Goal: Task Accomplishment & Management: Use online tool/utility

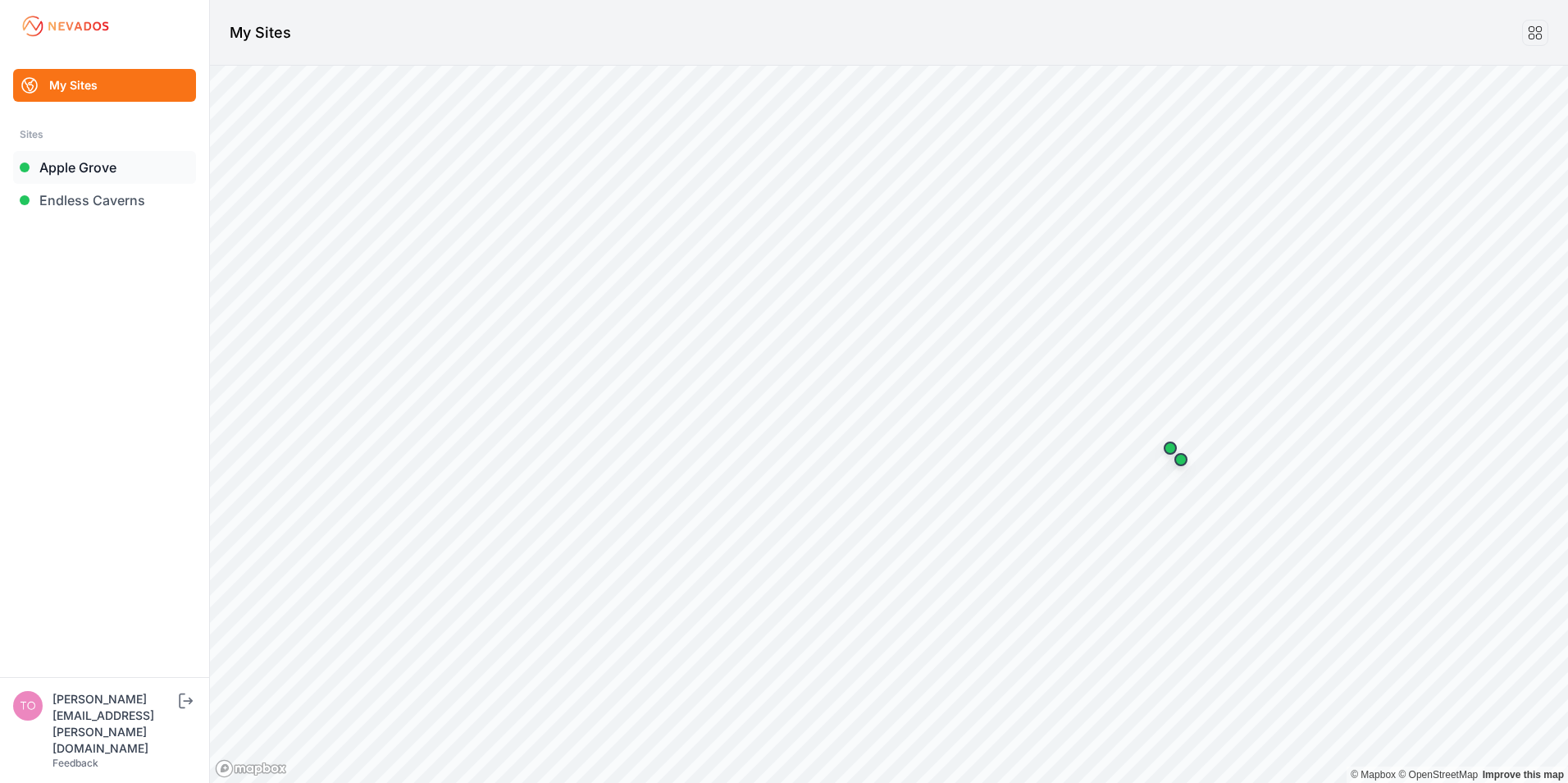
click at [89, 164] on link "Apple Grove" at bounding box center [105, 167] width 183 height 33
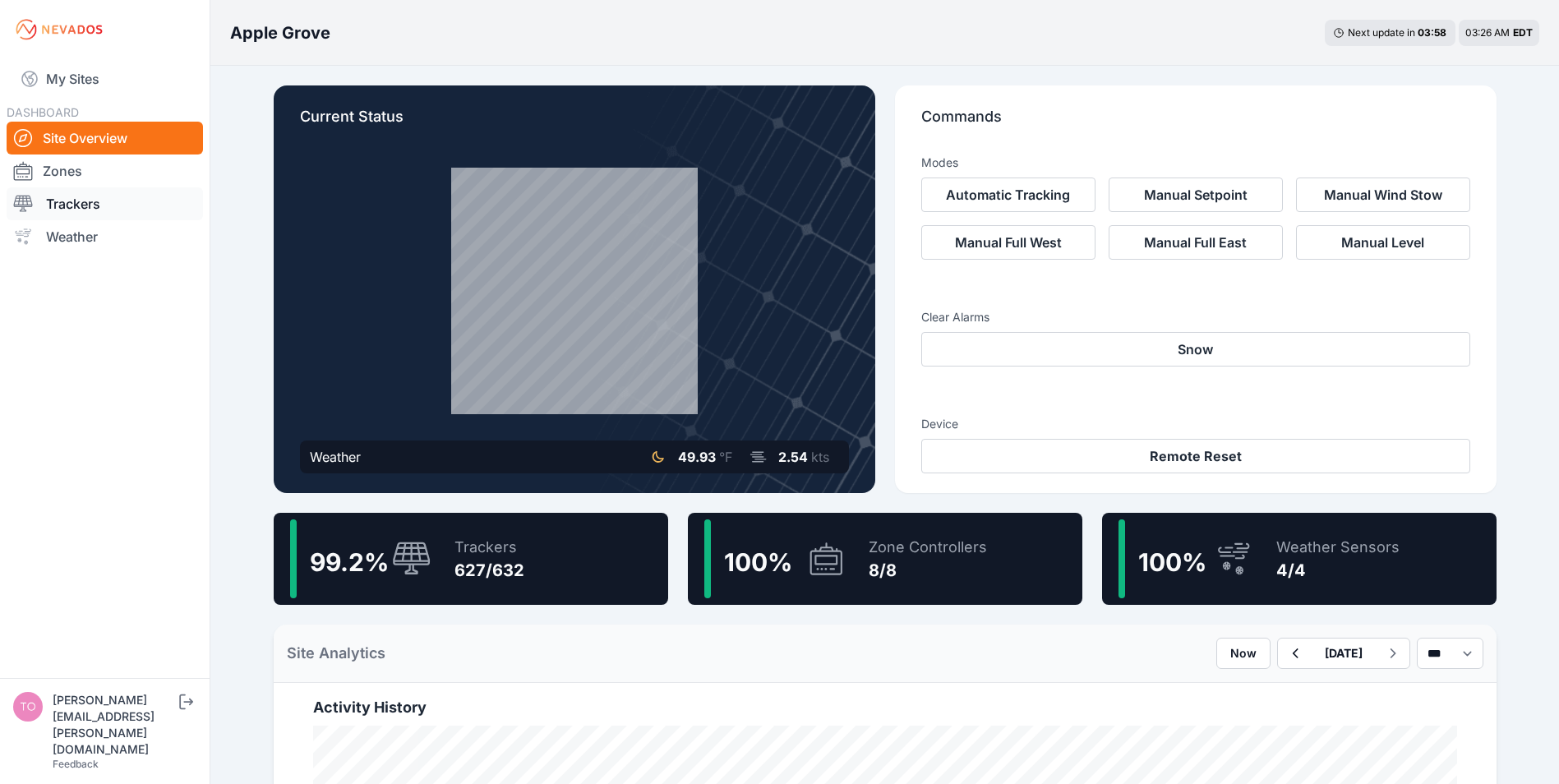
click at [48, 200] on link "Trackers" at bounding box center [105, 204] width 197 height 33
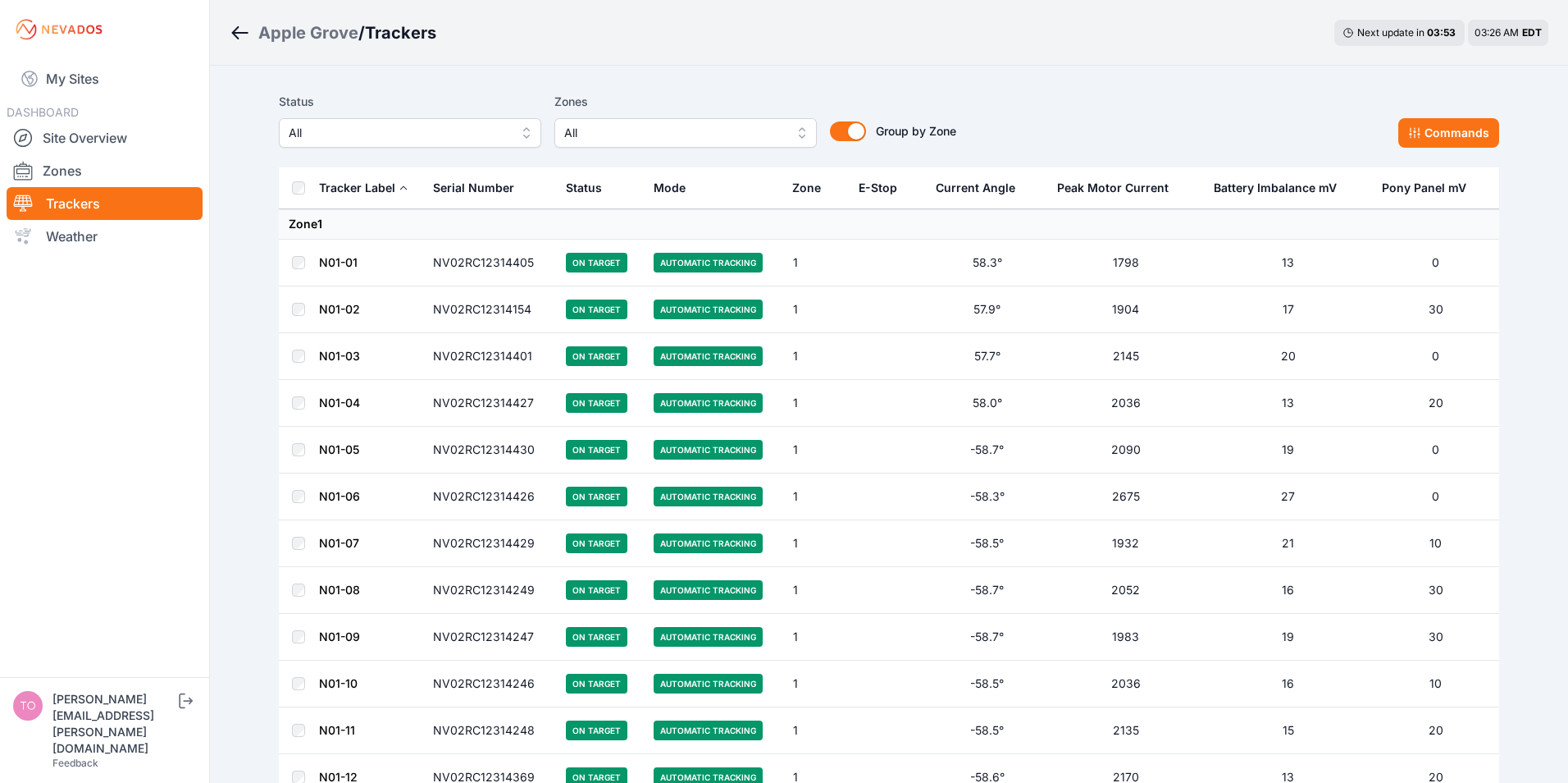
click at [368, 132] on span "All" at bounding box center [398, 133] width 220 height 19
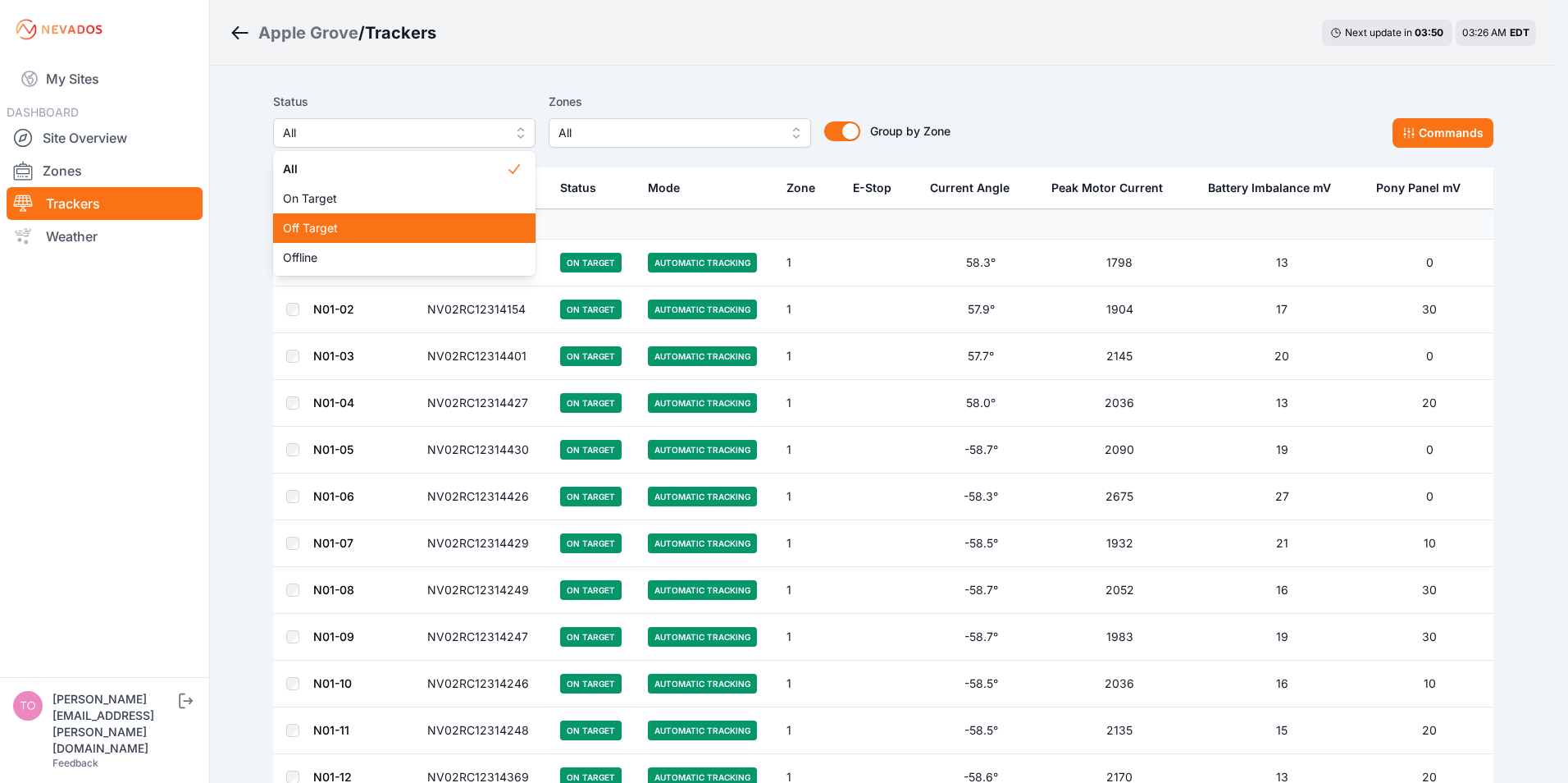
click at [307, 230] on span "Off Target" at bounding box center [394, 228] width 223 height 16
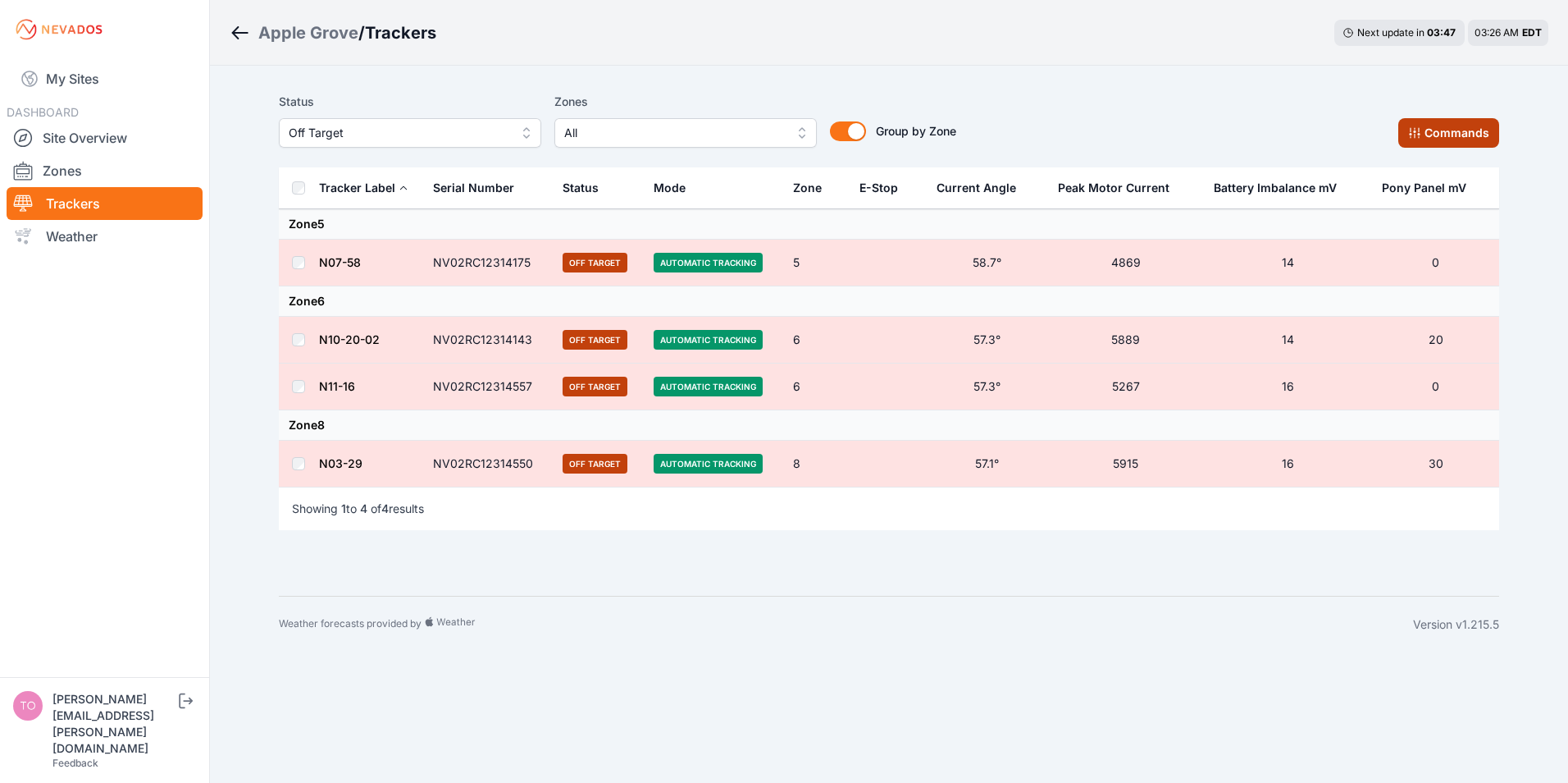
click at [1442, 127] on button "Commands" at bounding box center [1449, 133] width 101 height 30
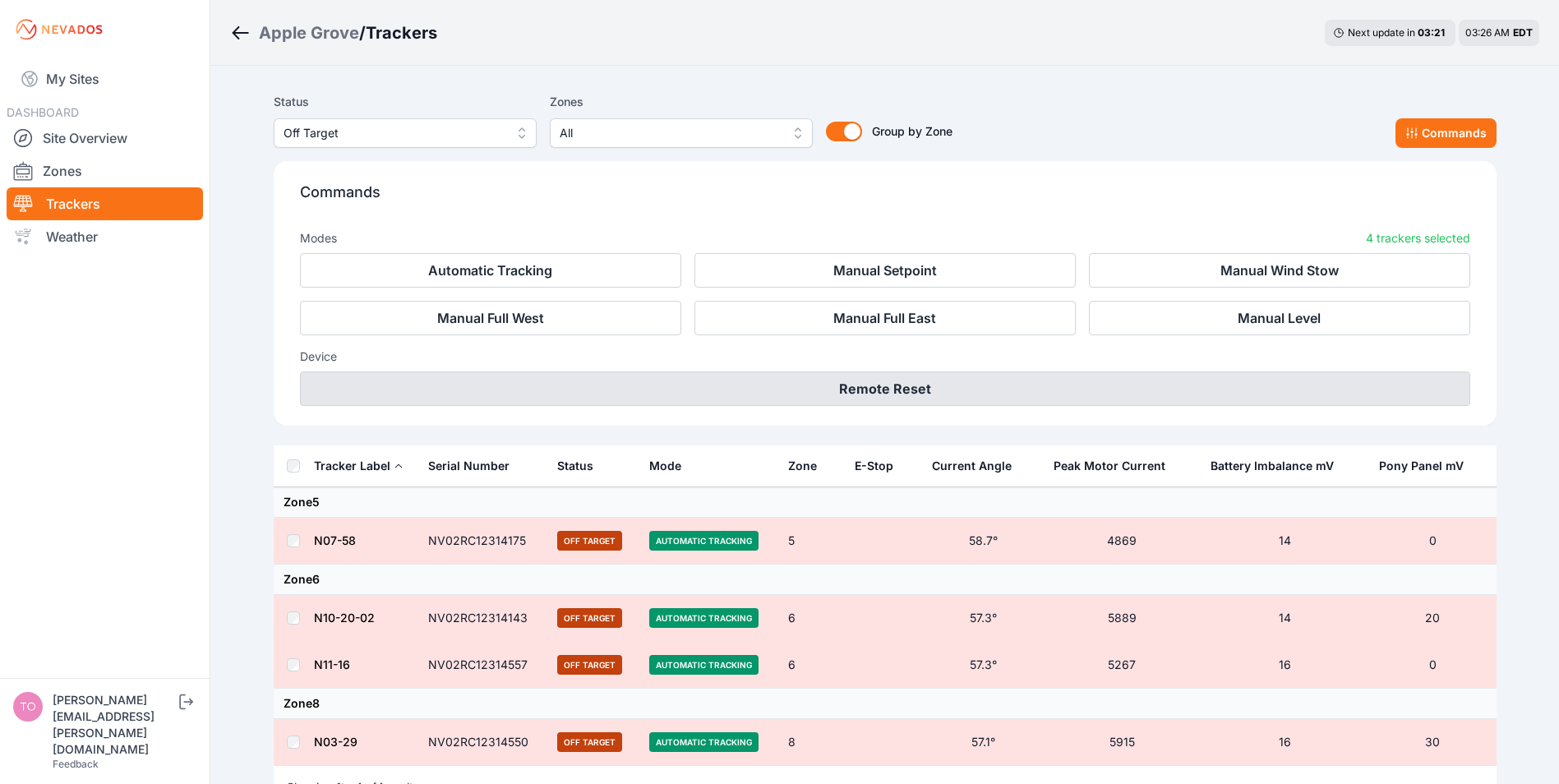
click at [866, 394] on button "Remote Reset" at bounding box center [885, 389] width 1171 height 35
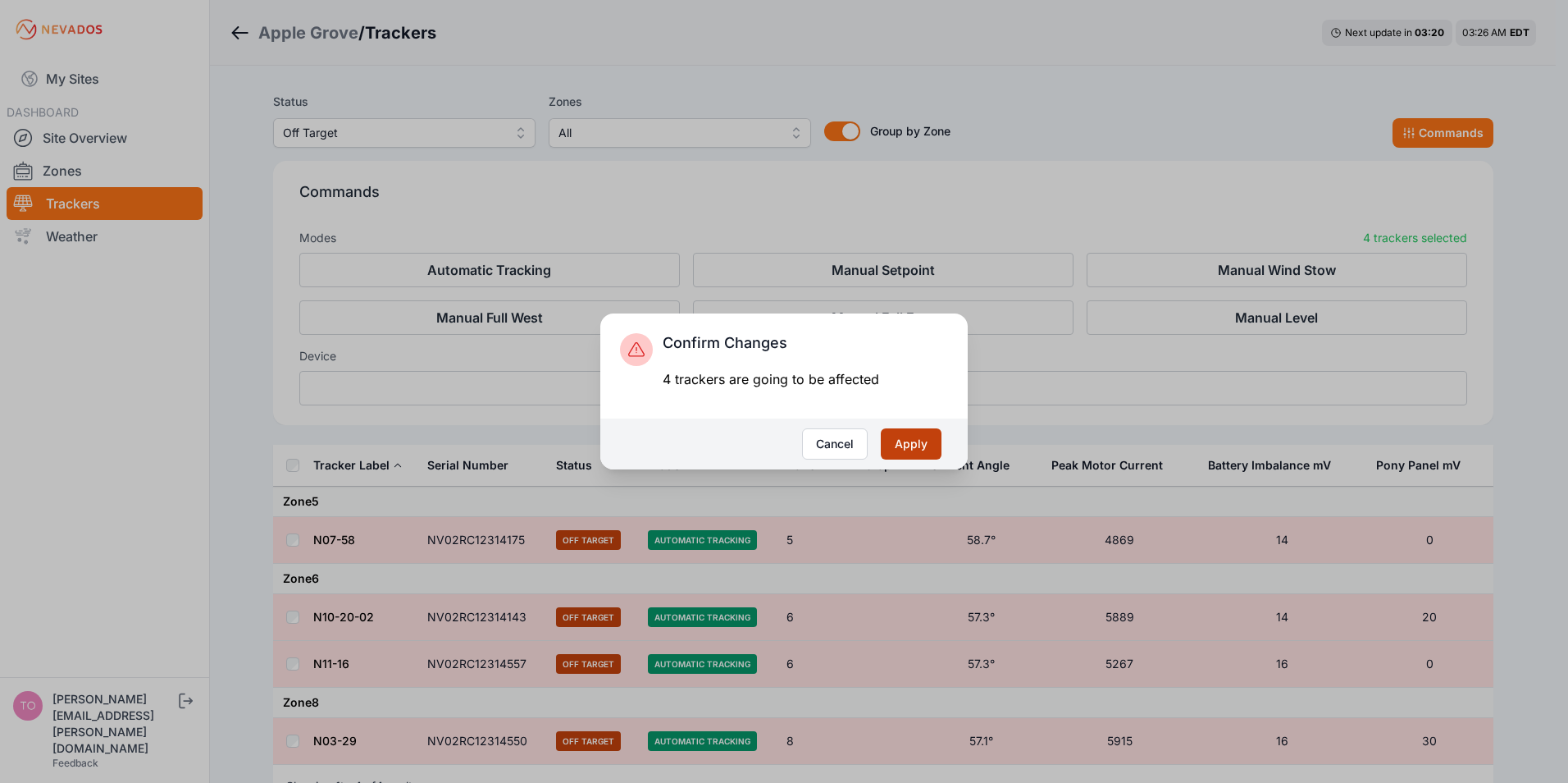
click at [920, 442] on button "Apply" at bounding box center [910, 443] width 61 height 31
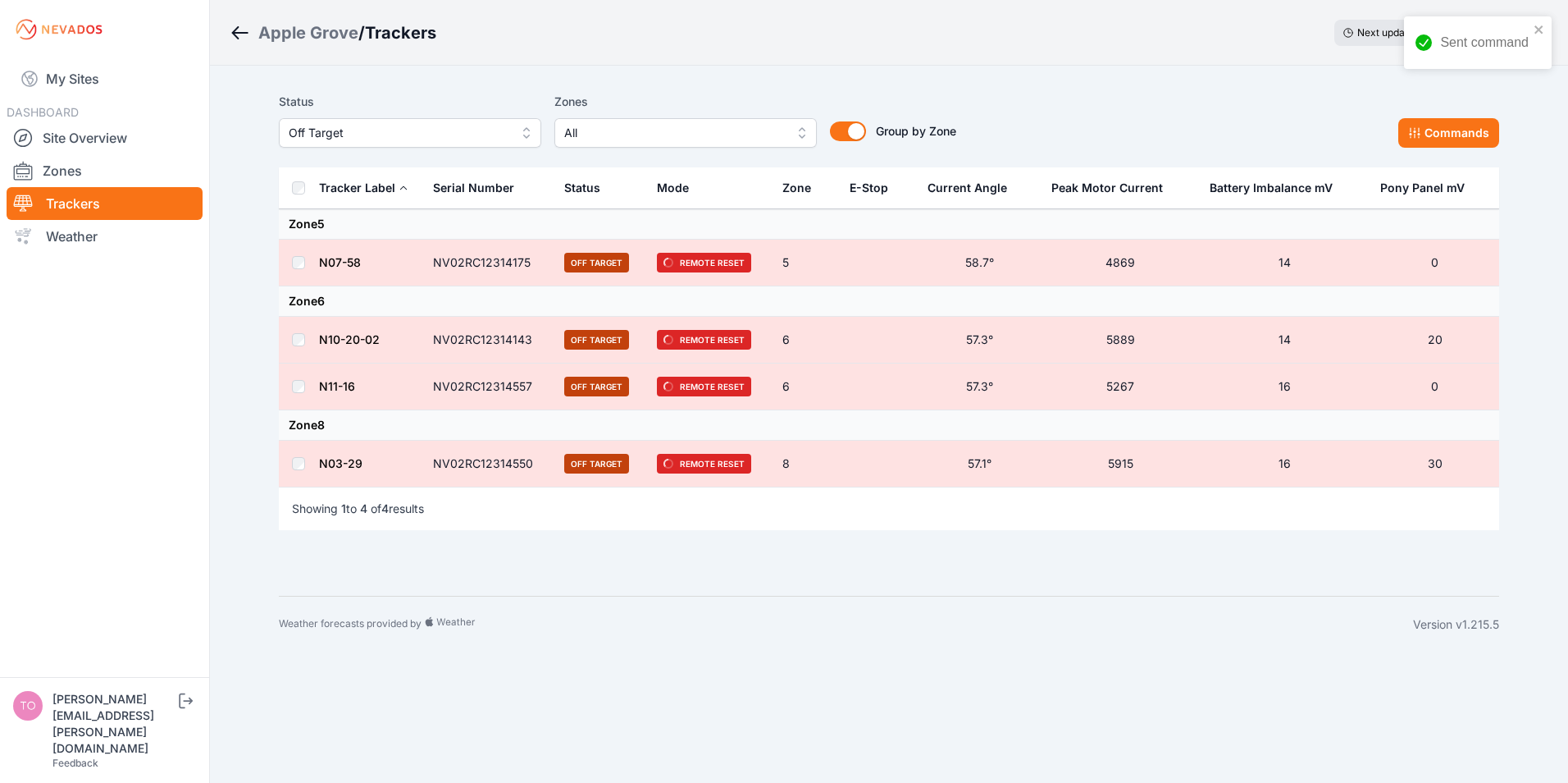
click at [411, 137] on span "Off Target" at bounding box center [398, 133] width 220 height 19
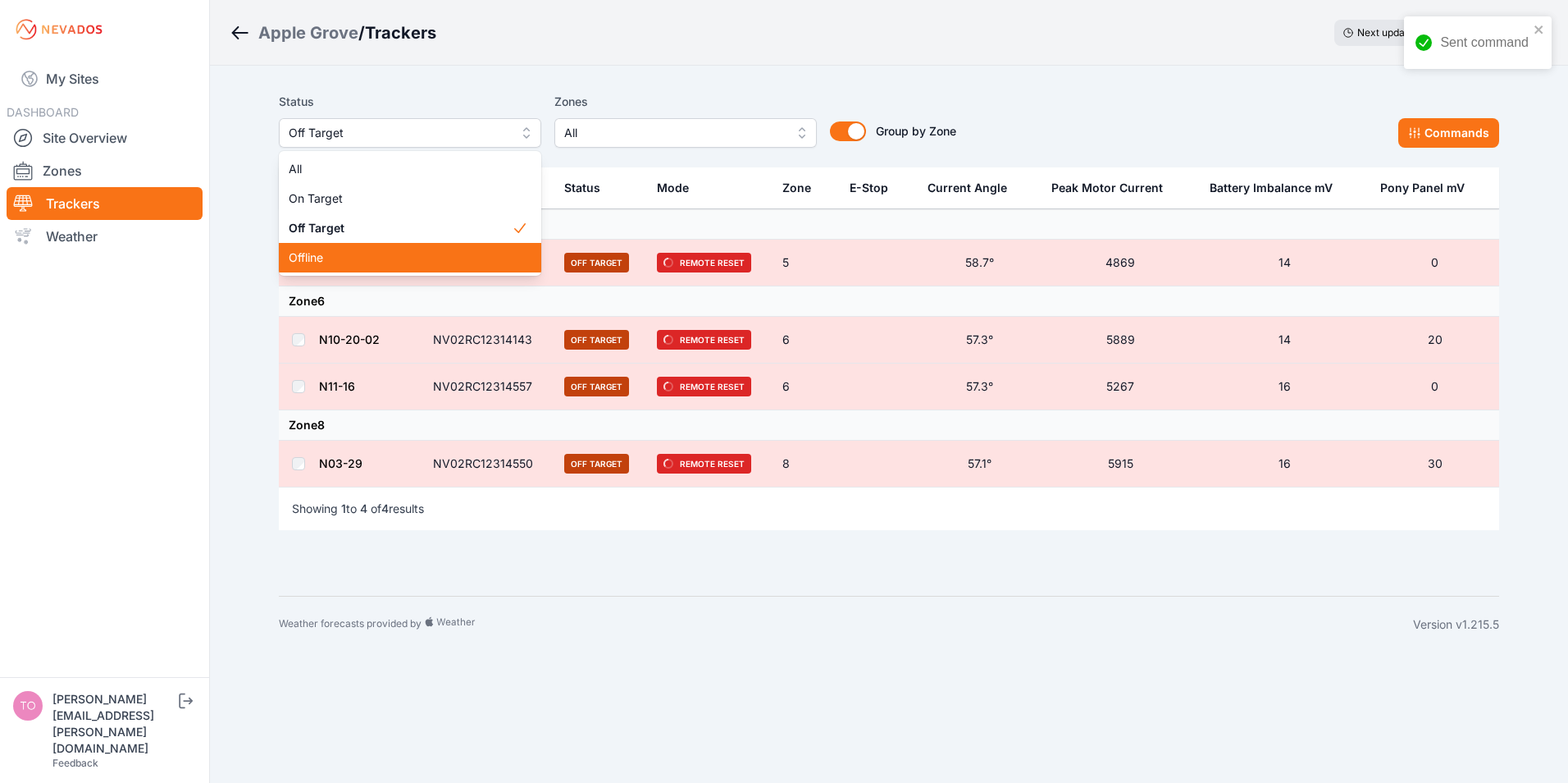
click at [319, 255] on span "Offline" at bounding box center [400, 257] width 223 height 16
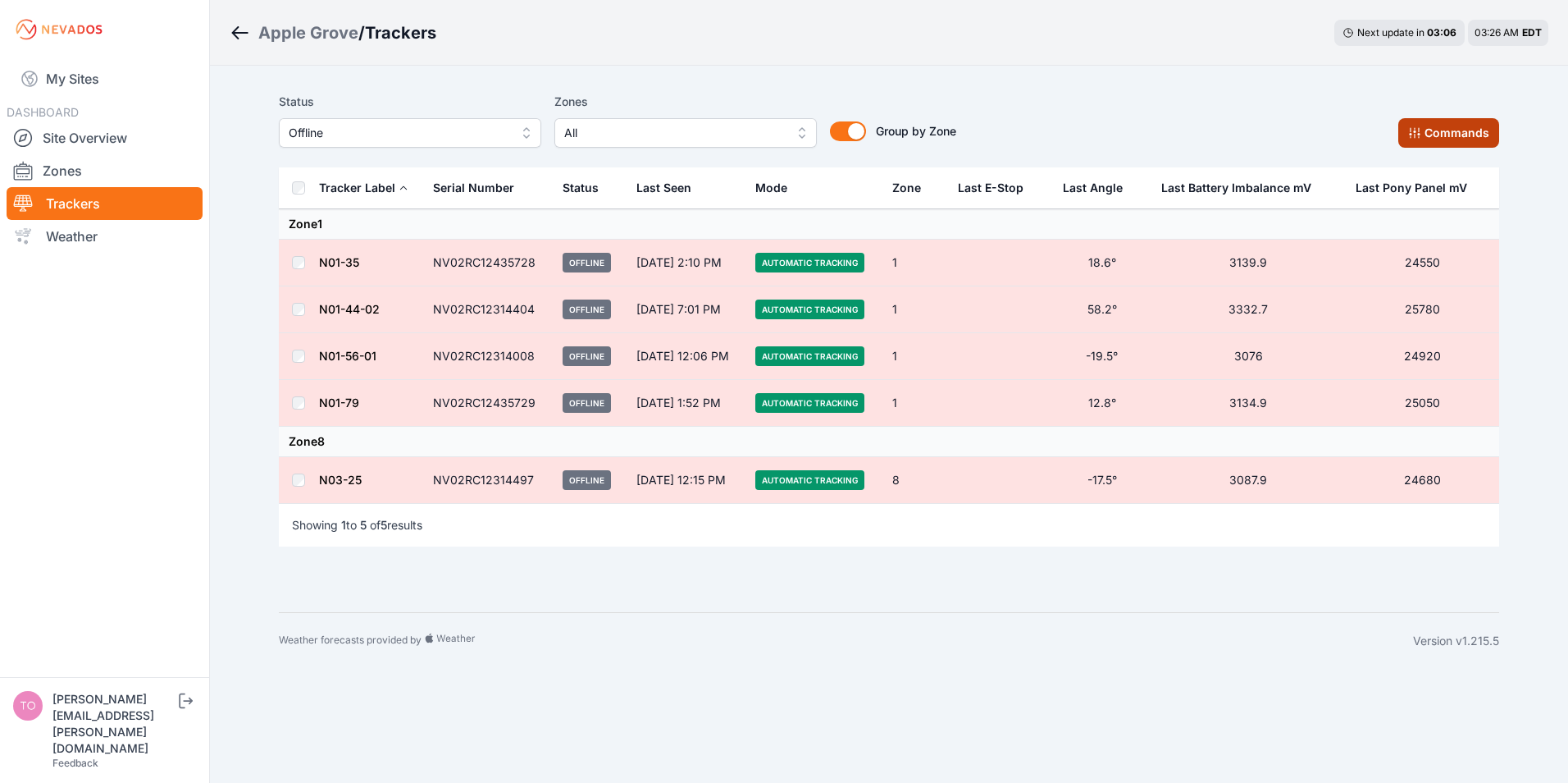
click at [1425, 129] on button "Commands" at bounding box center [1449, 133] width 101 height 30
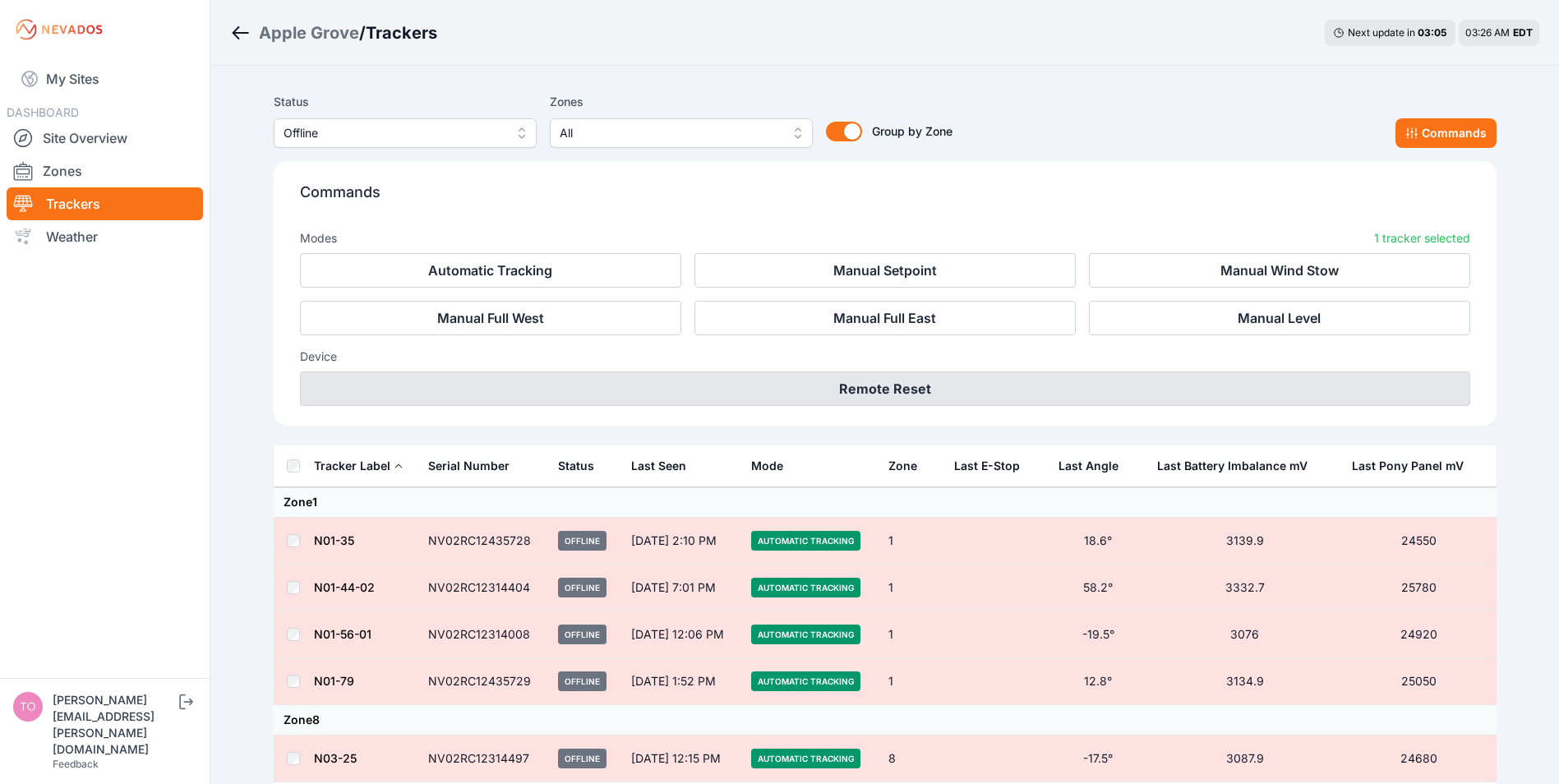
click at [854, 382] on button "Remote Reset" at bounding box center [885, 389] width 1171 height 35
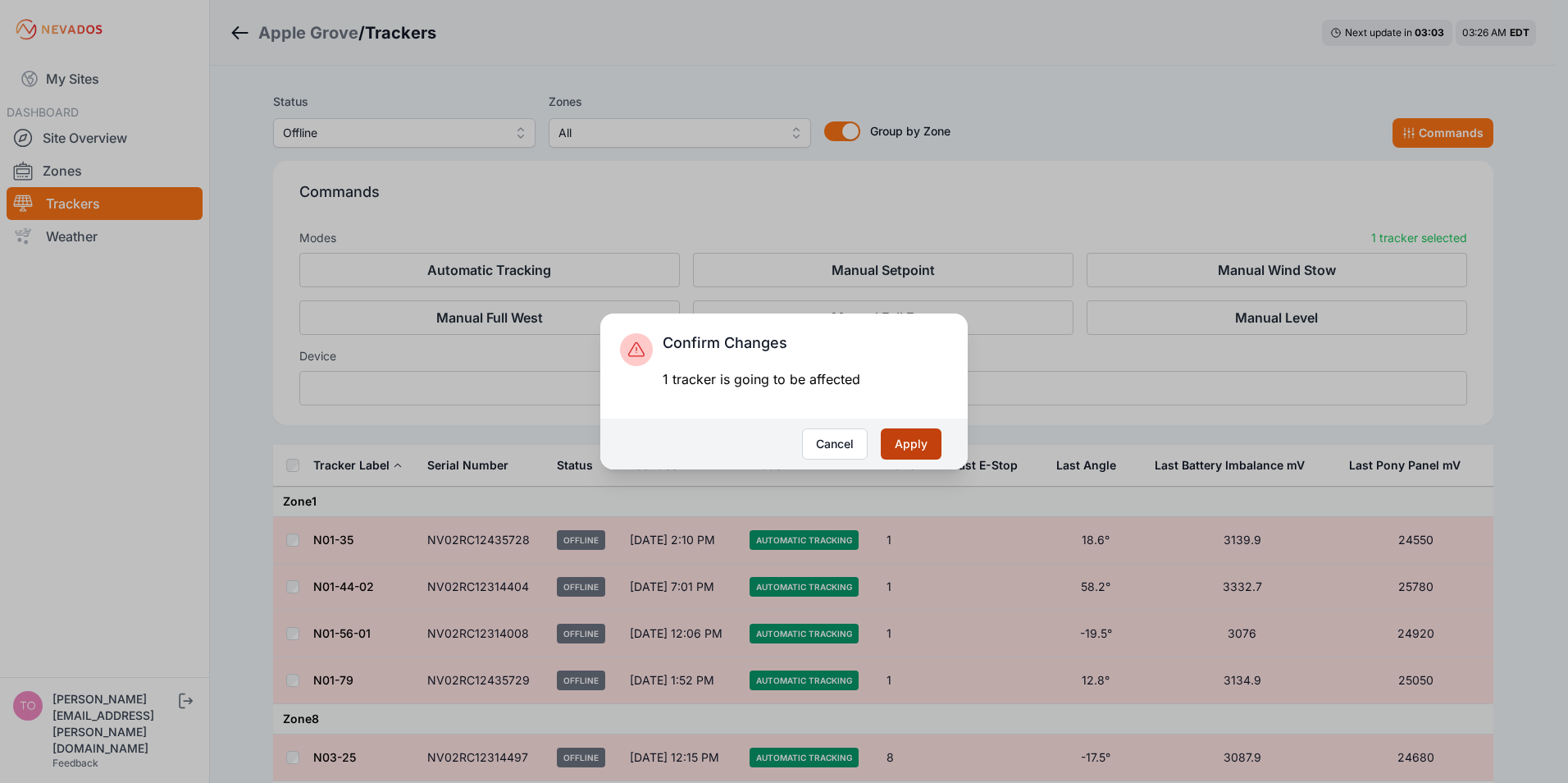
click at [901, 442] on button "Apply" at bounding box center [910, 443] width 61 height 31
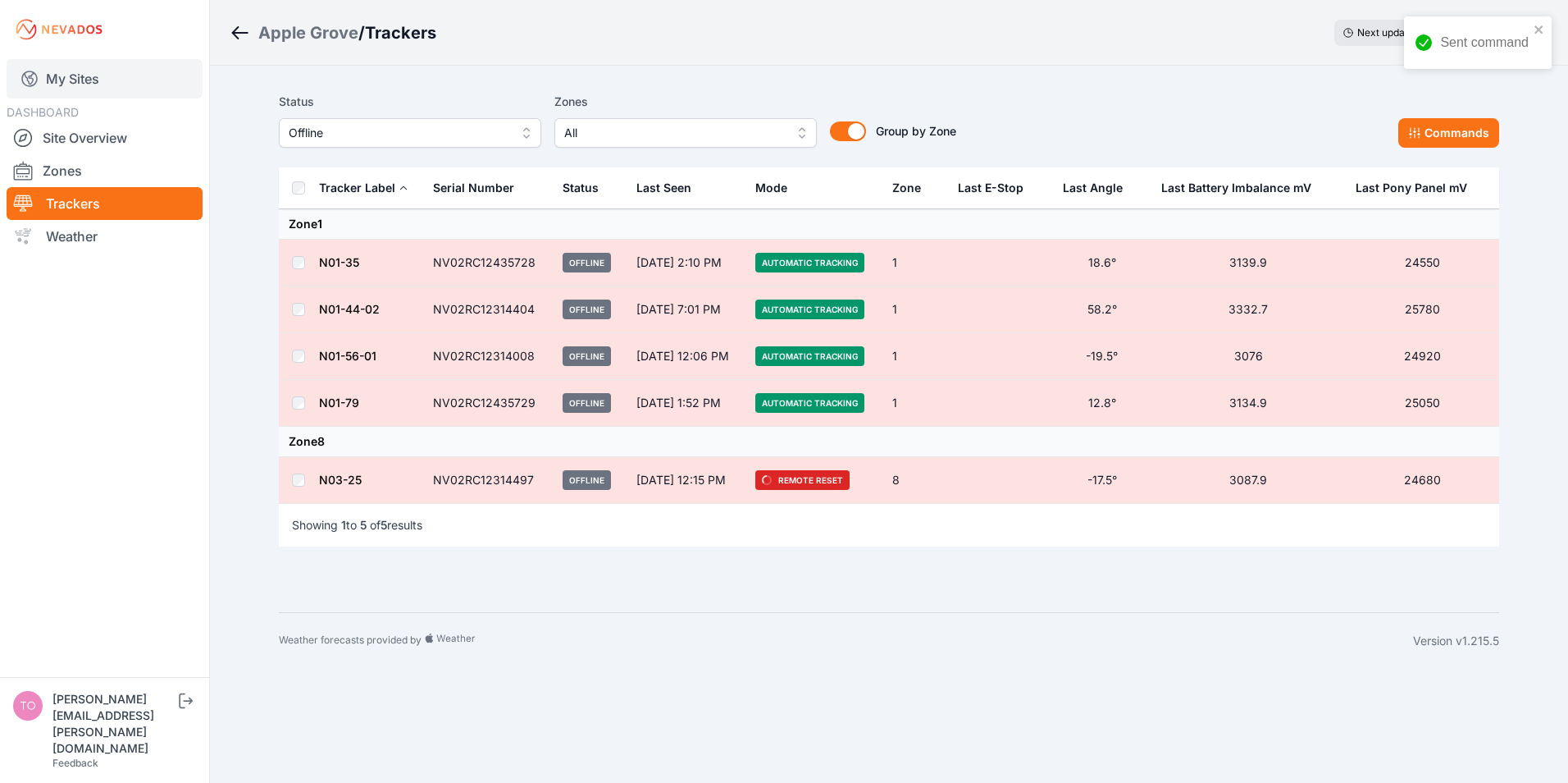
click at [67, 81] on link "My Sites" at bounding box center [105, 78] width 196 height 39
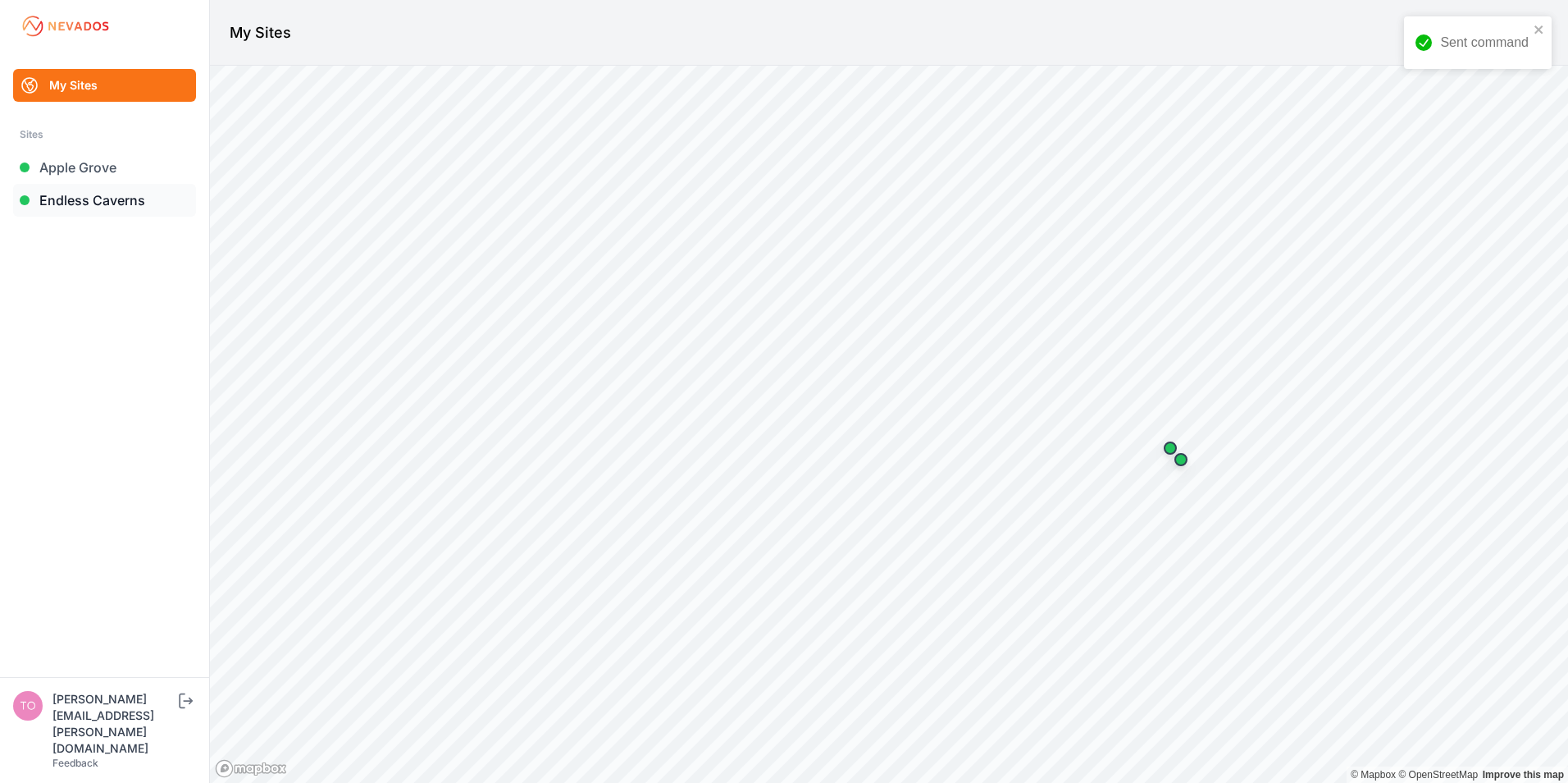
click at [66, 199] on link "Endless Caverns" at bounding box center [105, 200] width 183 height 33
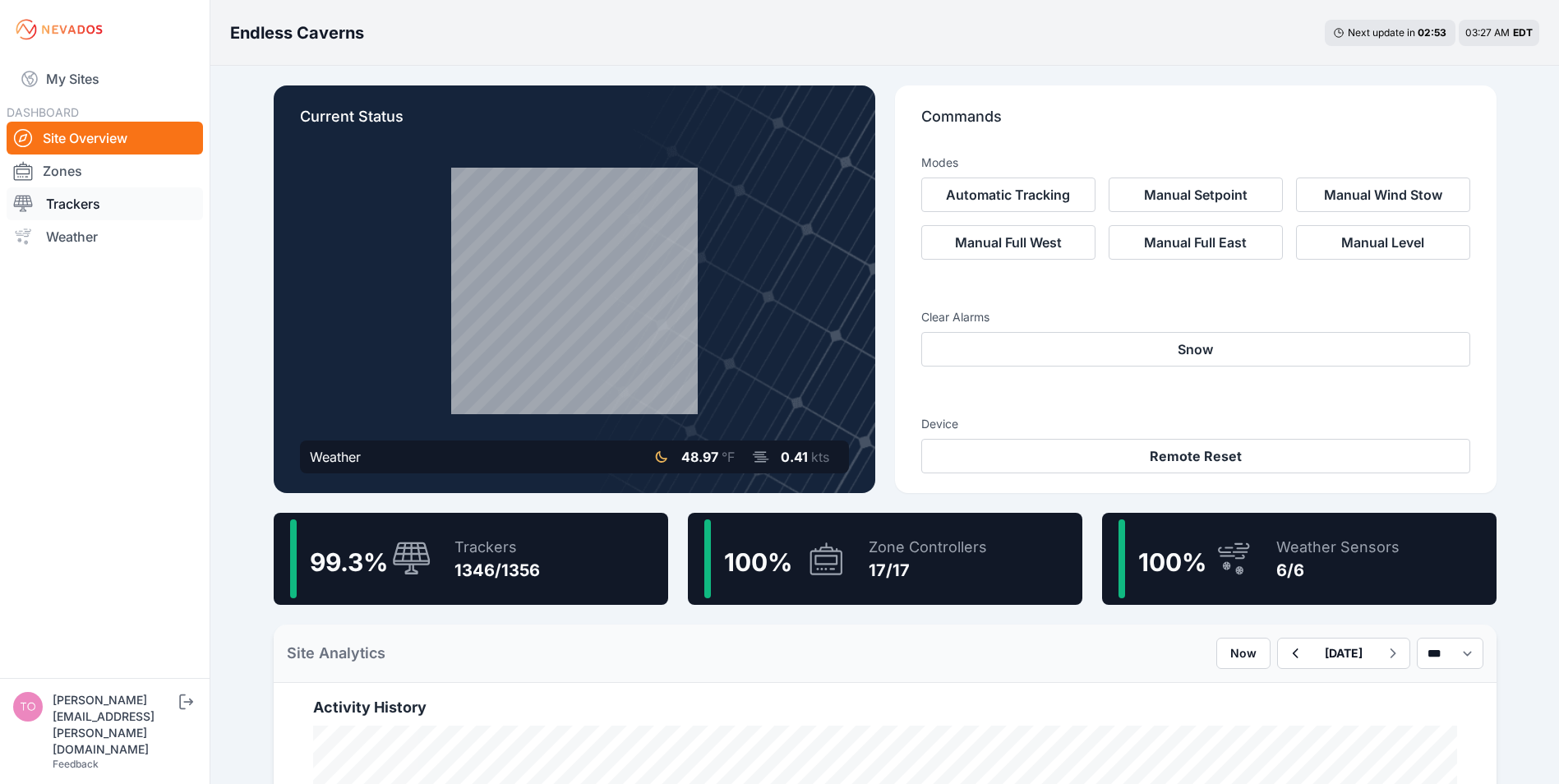
click at [55, 209] on link "Trackers" at bounding box center [105, 204] width 197 height 33
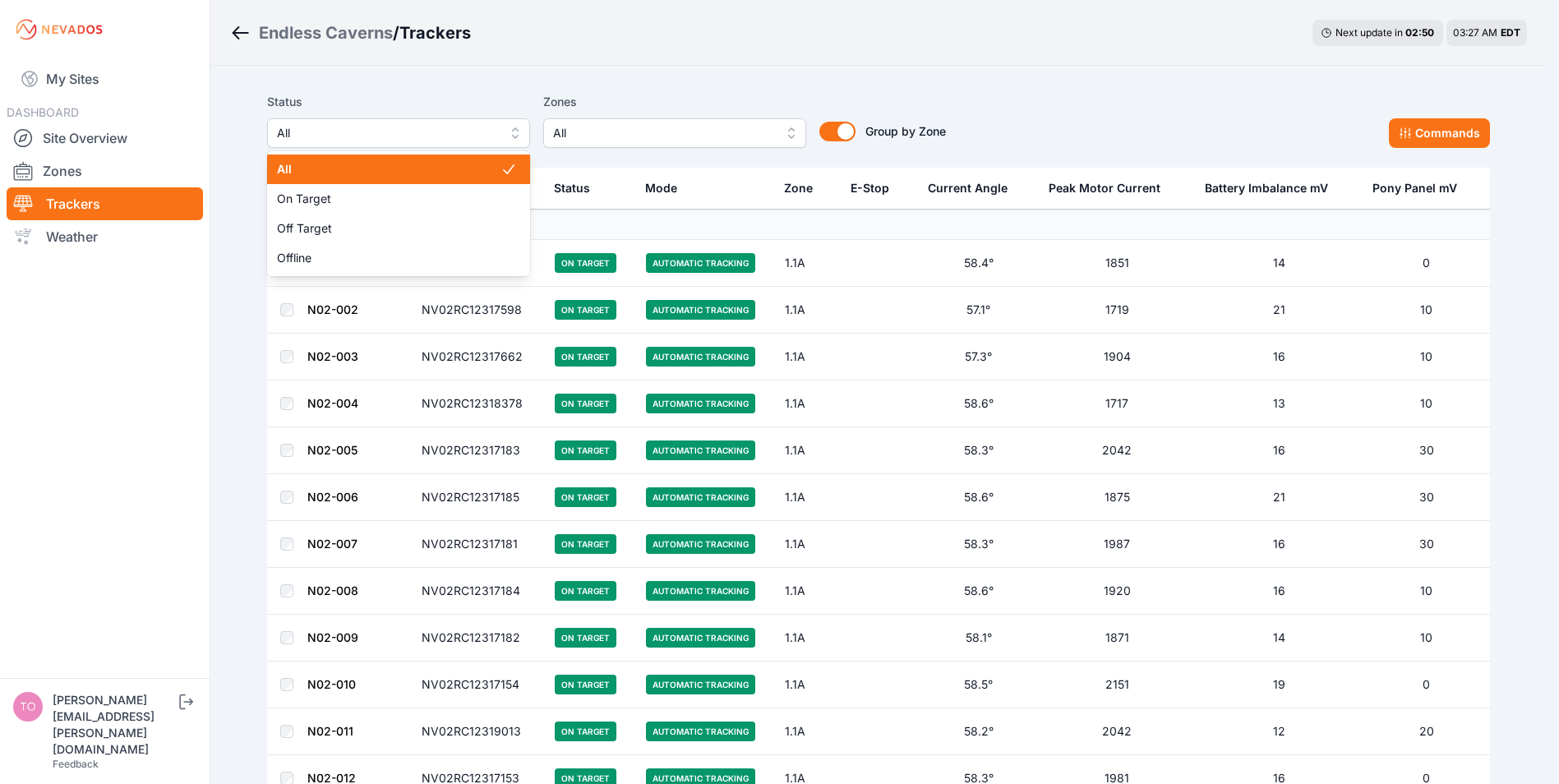
click at [490, 132] on span "All" at bounding box center [387, 133] width 221 height 19
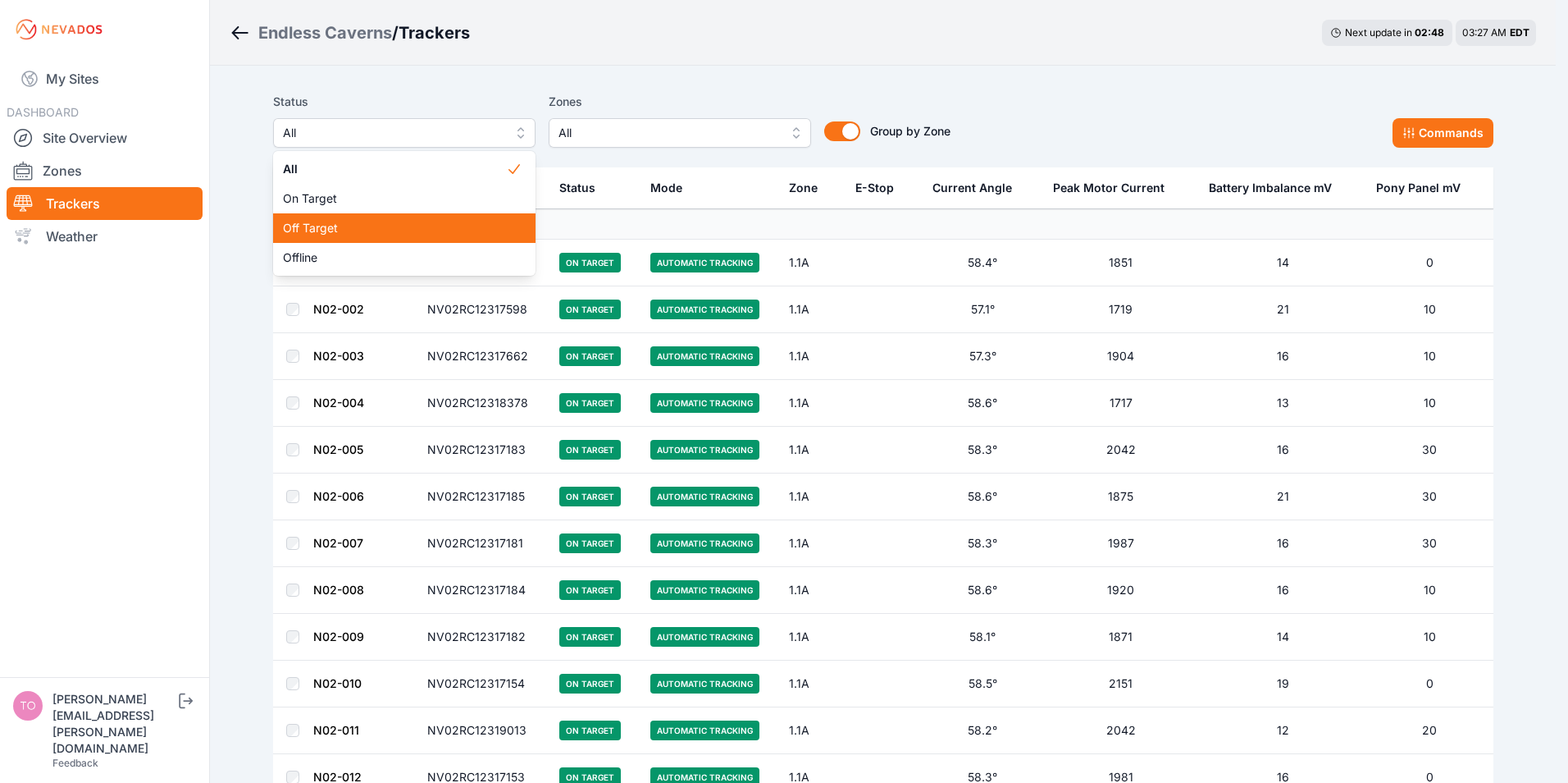
click at [352, 222] on span "Off Target" at bounding box center [394, 228] width 223 height 16
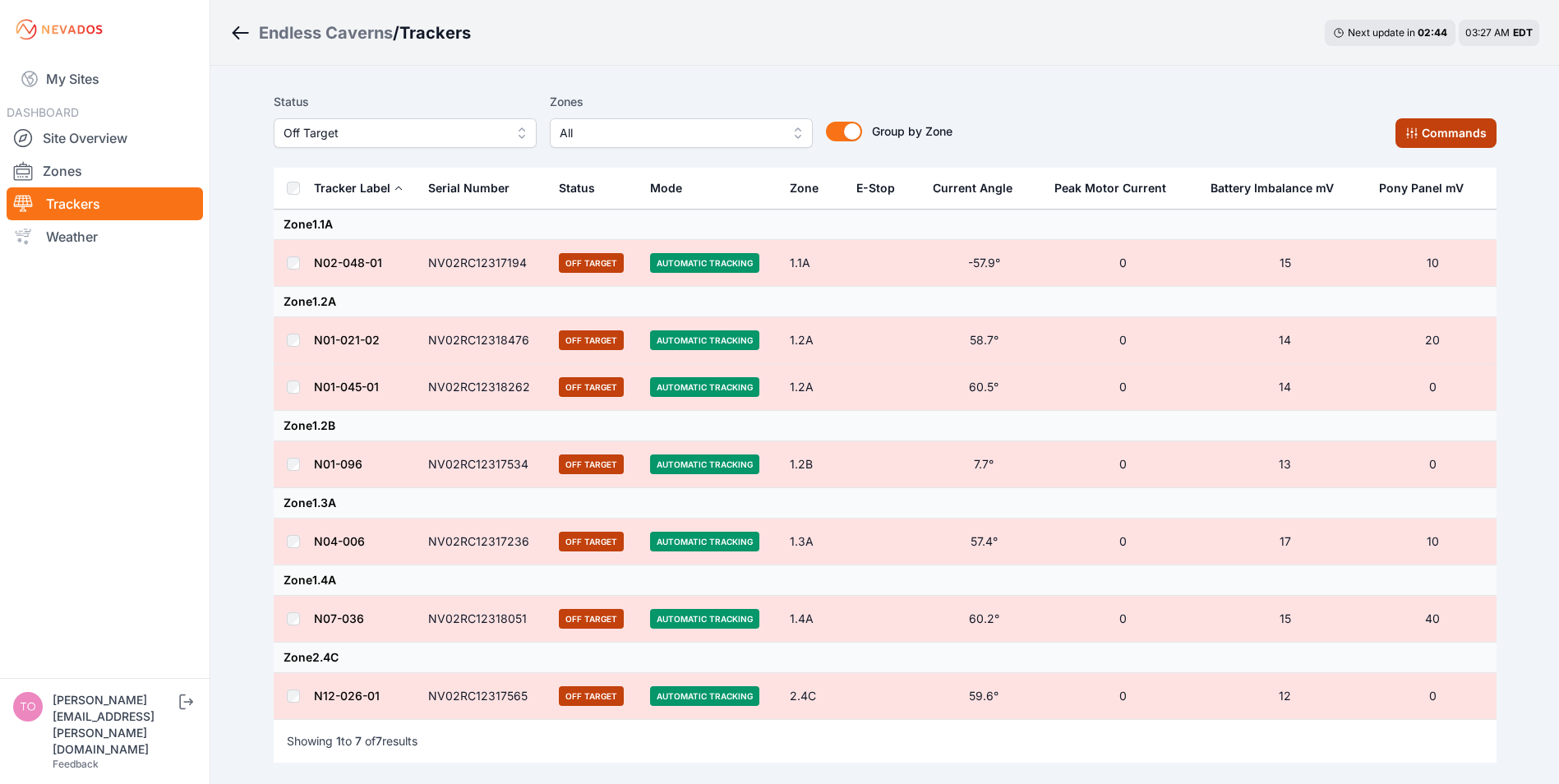
click at [1425, 131] on button "Commands" at bounding box center [1446, 133] width 101 height 30
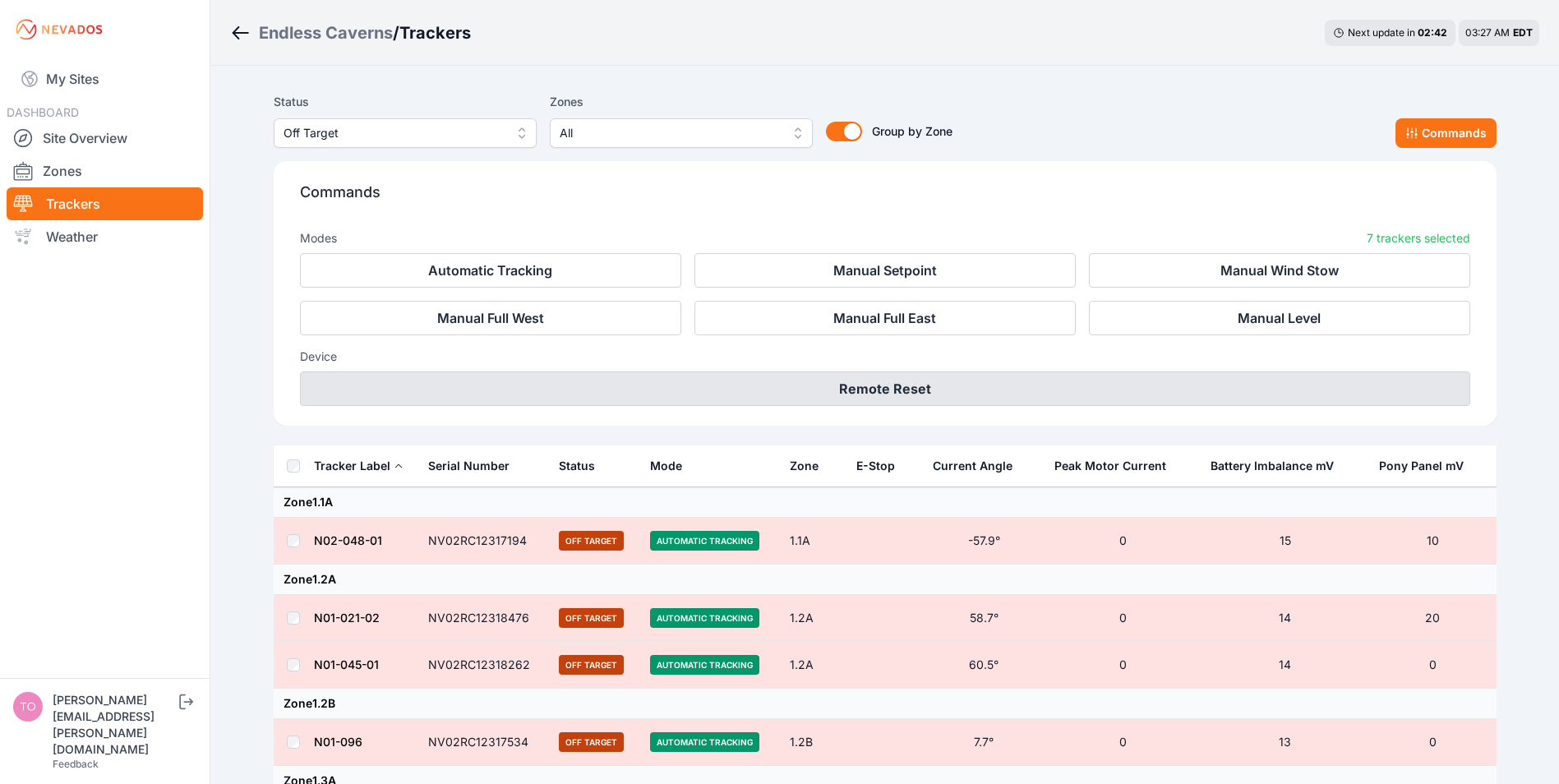
click at [858, 390] on button "Remote Reset" at bounding box center [885, 389] width 1171 height 35
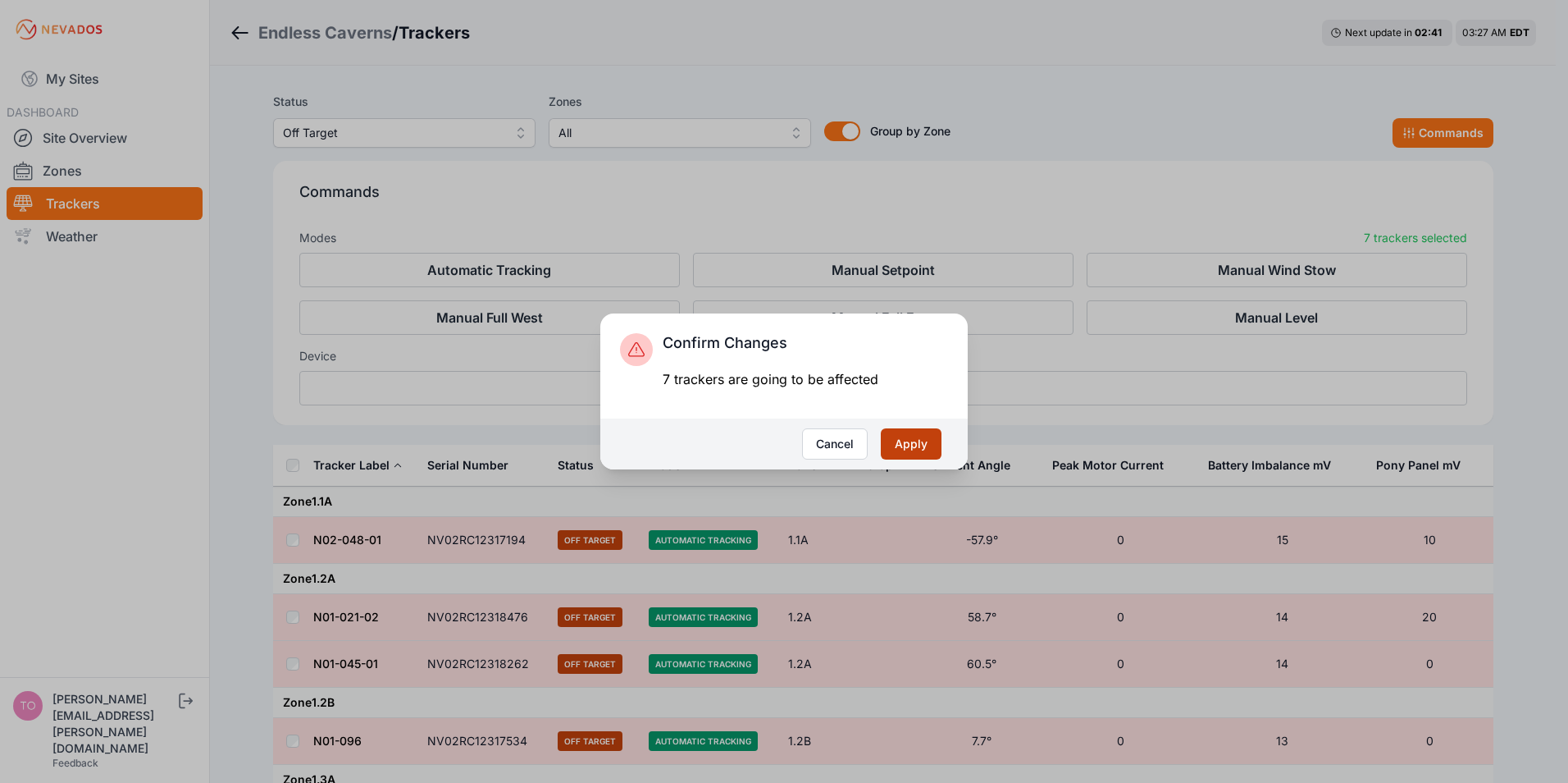
click at [918, 444] on button "Apply" at bounding box center [910, 443] width 61 height 31
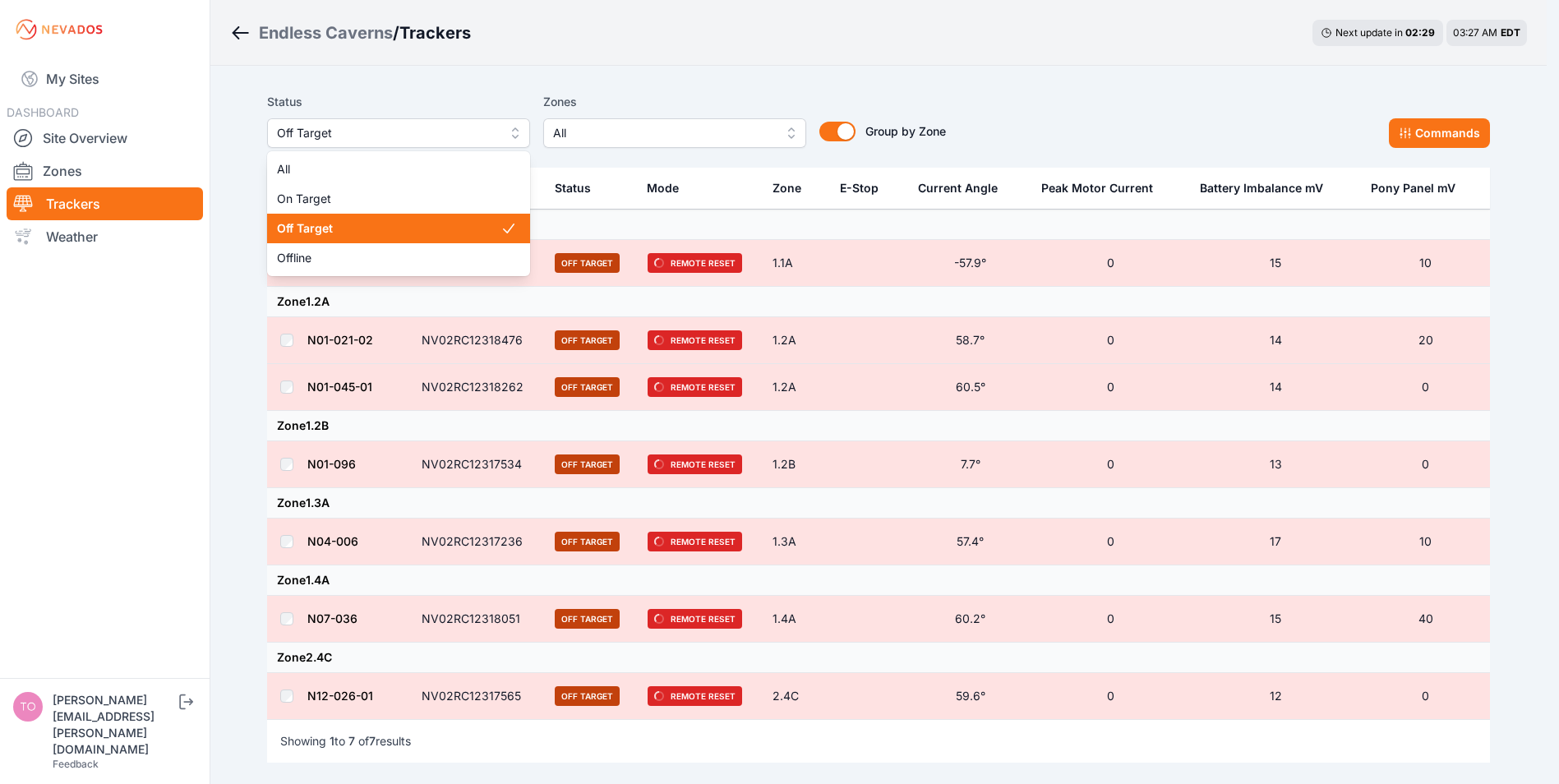
click at [430, 137] on span "Off Target" at bounding box center [387, 133] width 221 height 19
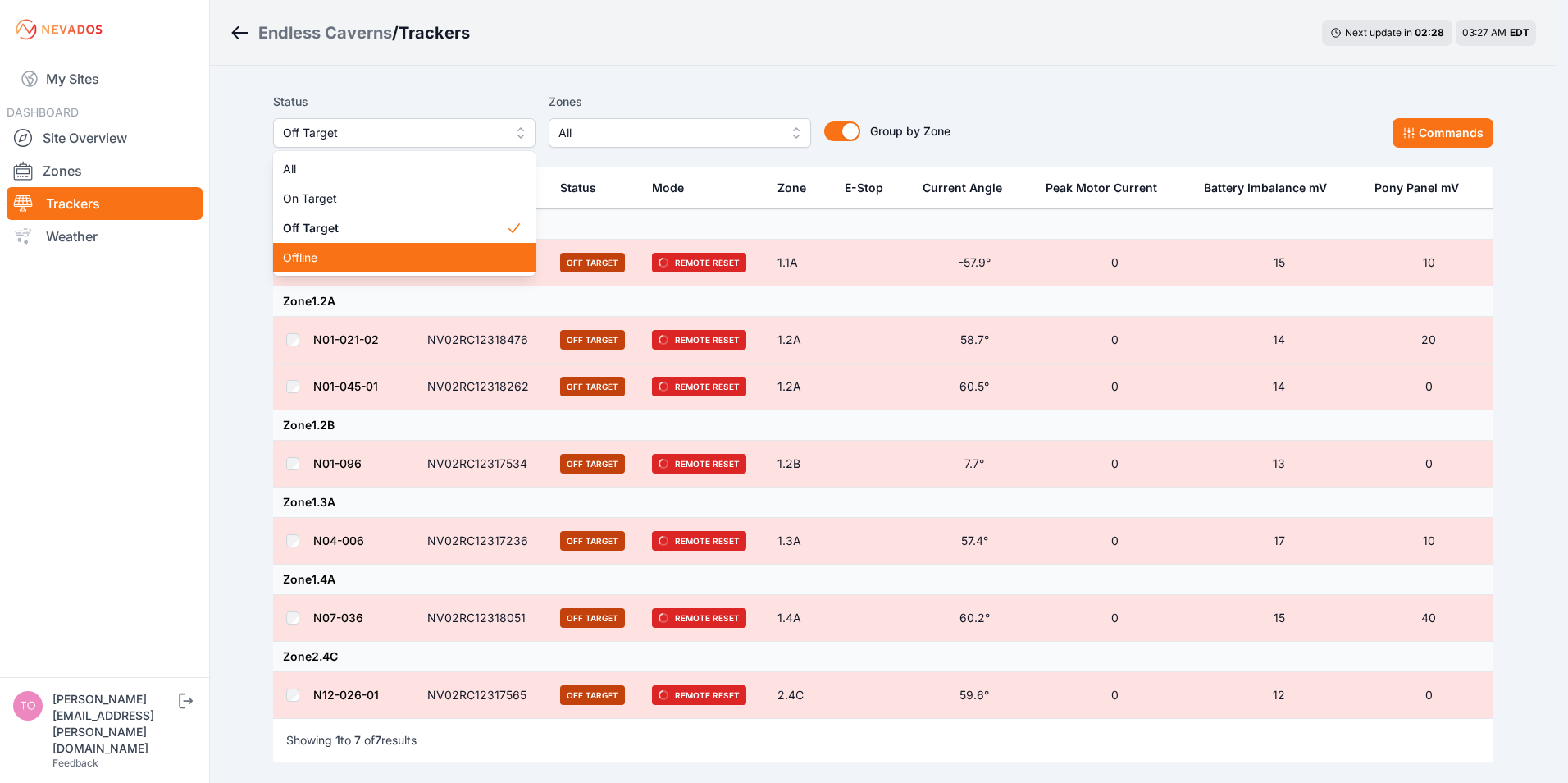
click at [356, 256] on span "Offline" at bounding box center [394, 257] width 223 height 16
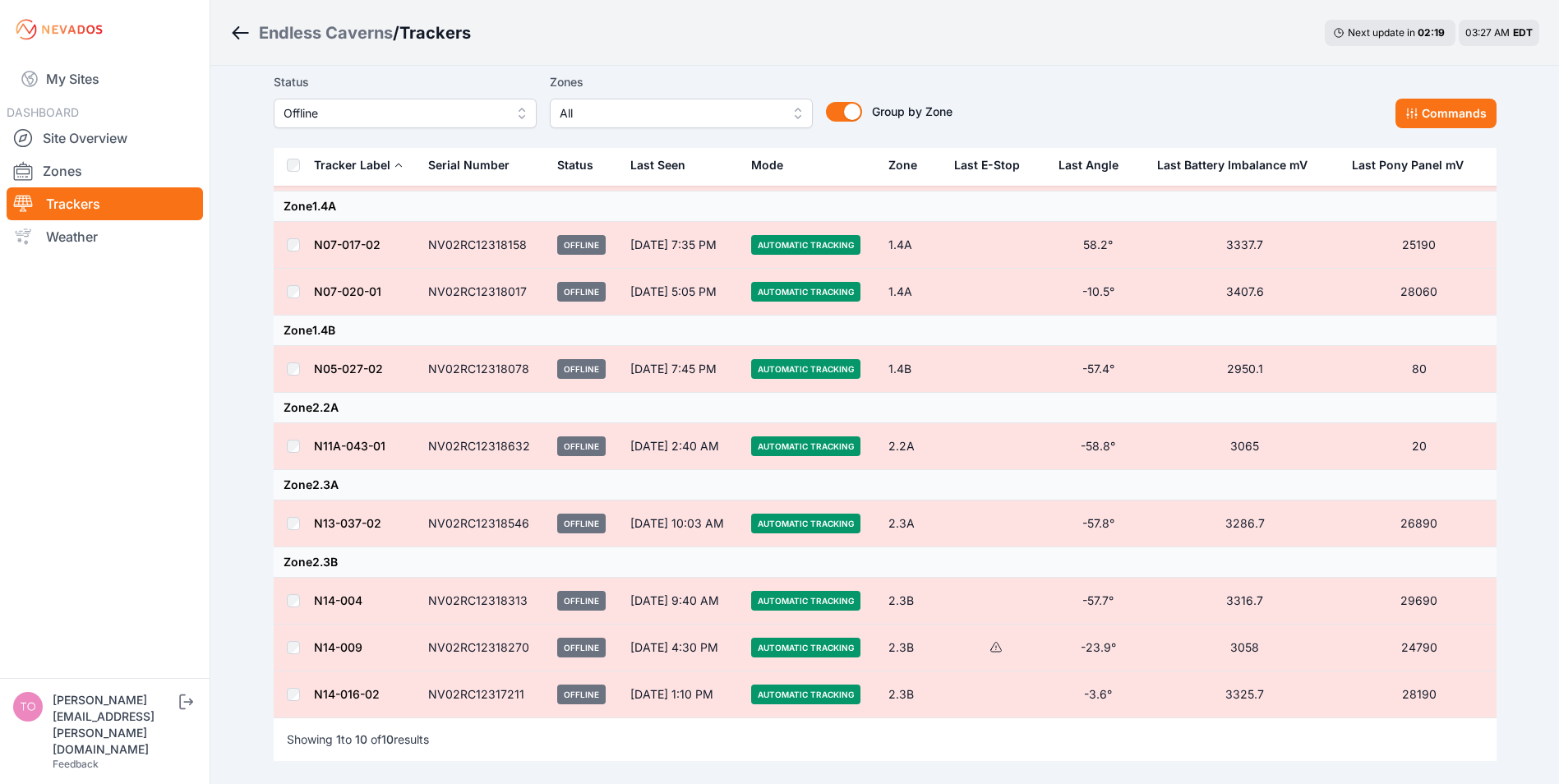
scroll to position [165, 0]
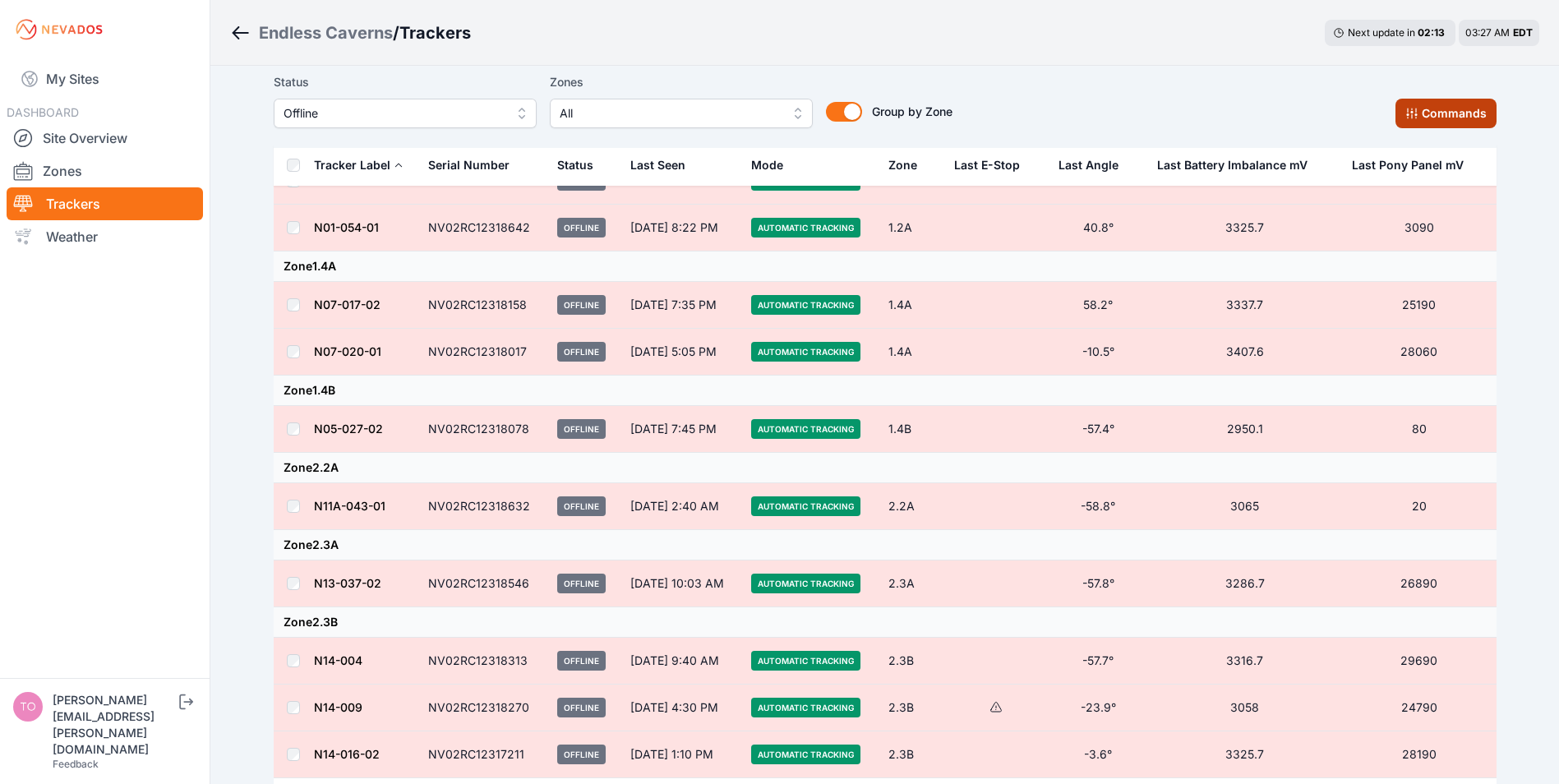
click at [1428, 111] on button "Commands" at bounding box center [1446, 113] width 101 height 30
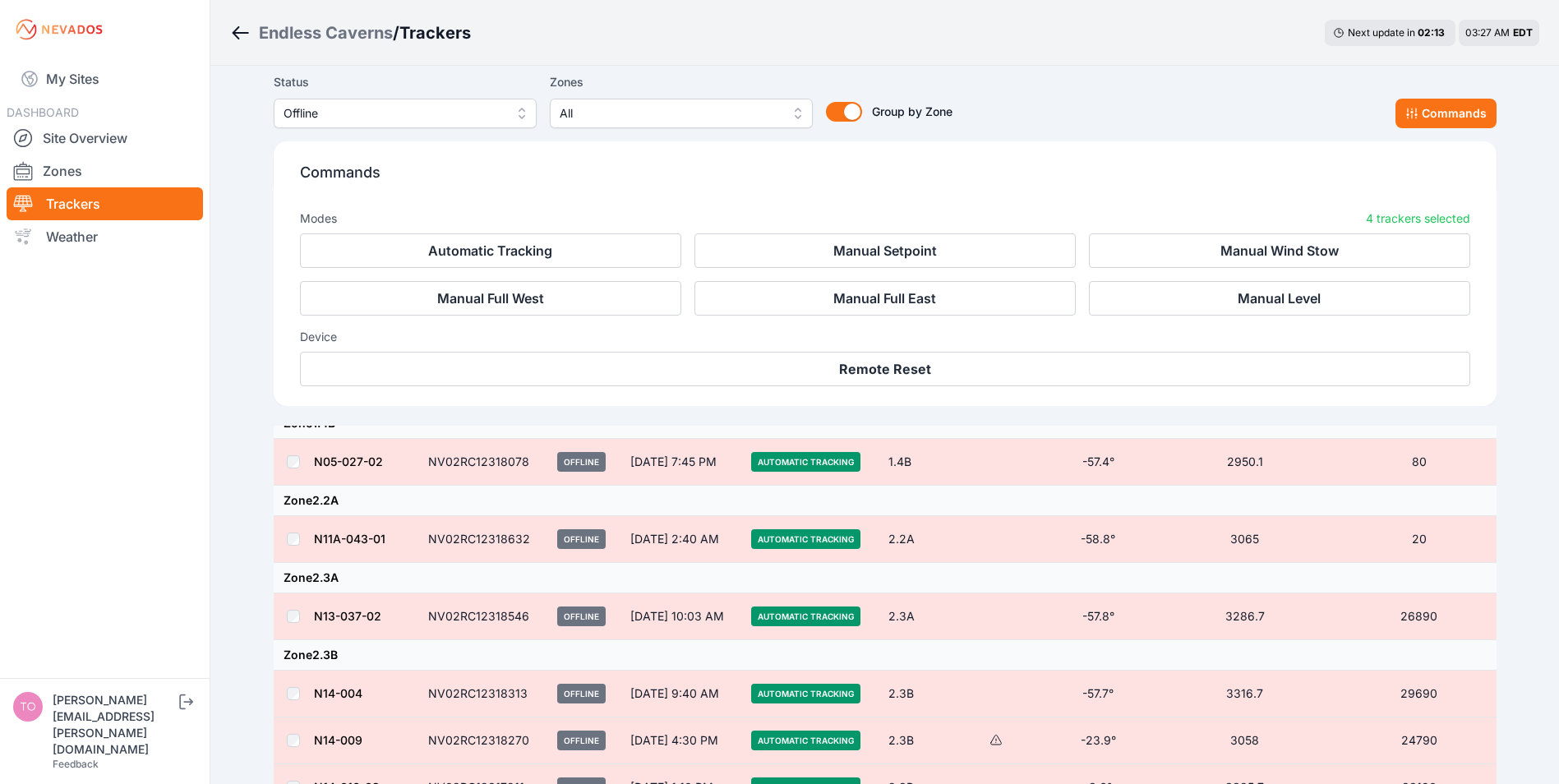
scroll to position [360, 0]
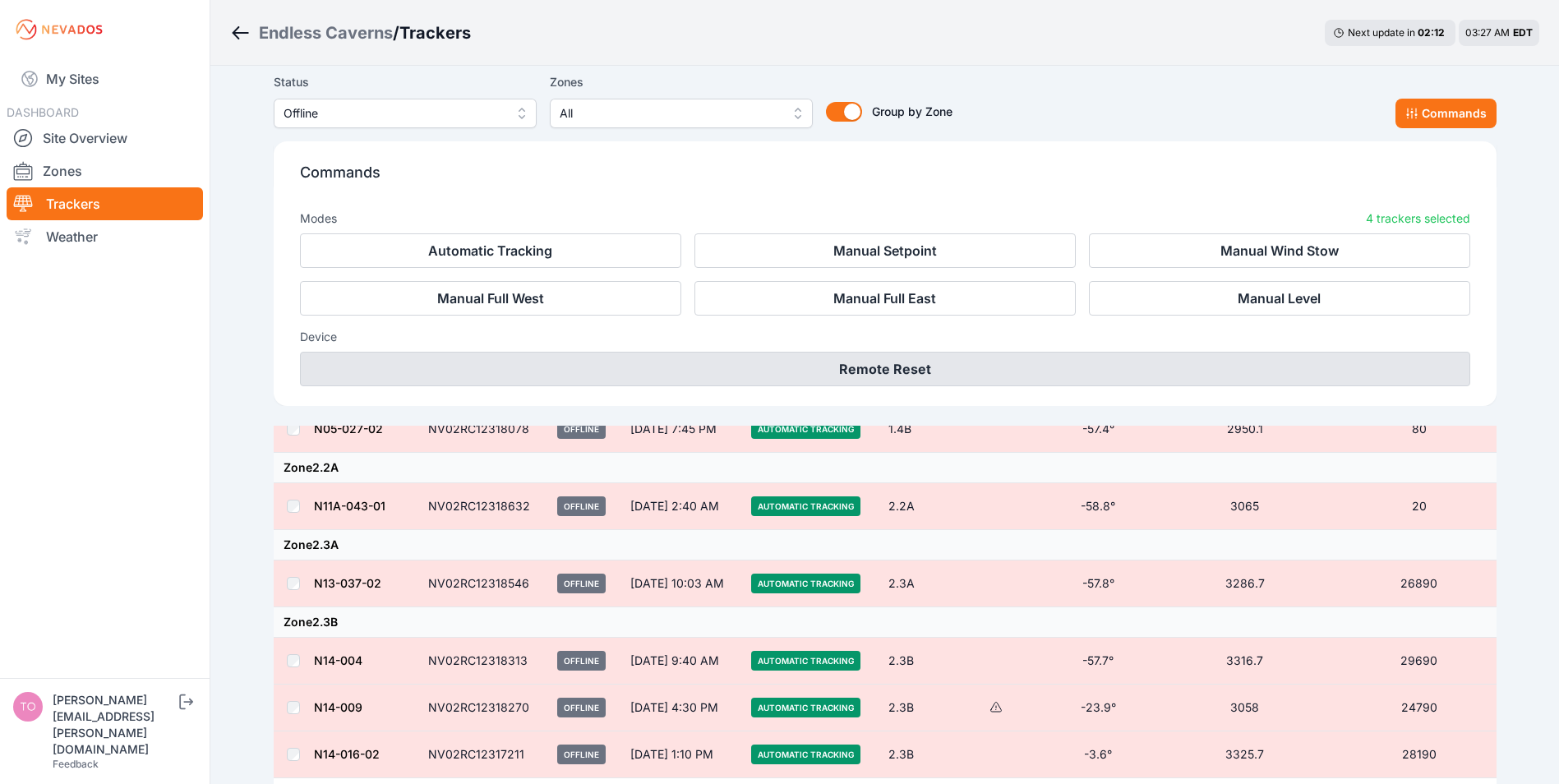
click at [881, 367] on button "Remote Reset" at bounding box center [885, 369] width 1171 height 35
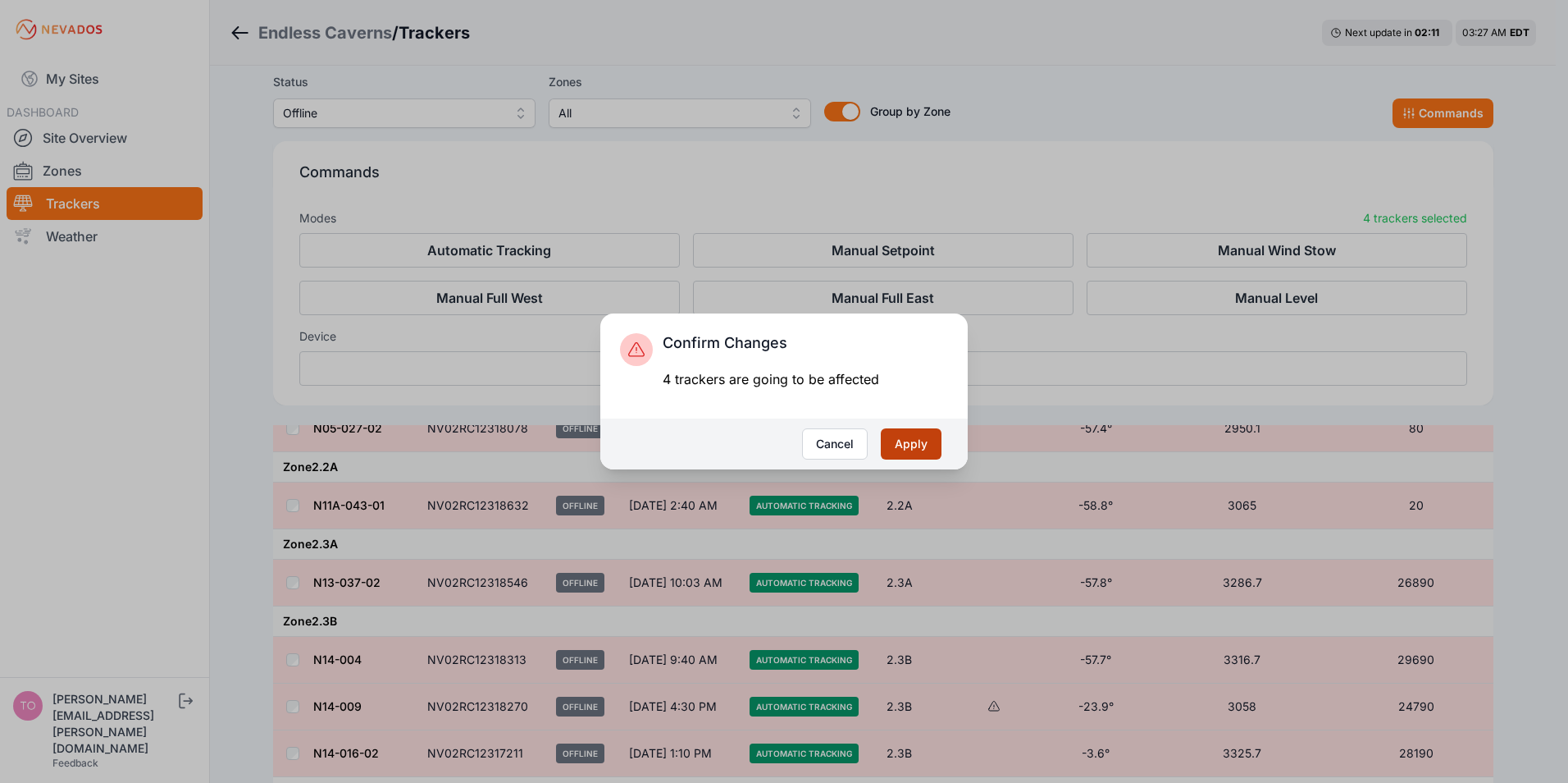
click at [922, 441] on button "Apply" at bounding box center [910, 443] width 61 height 31
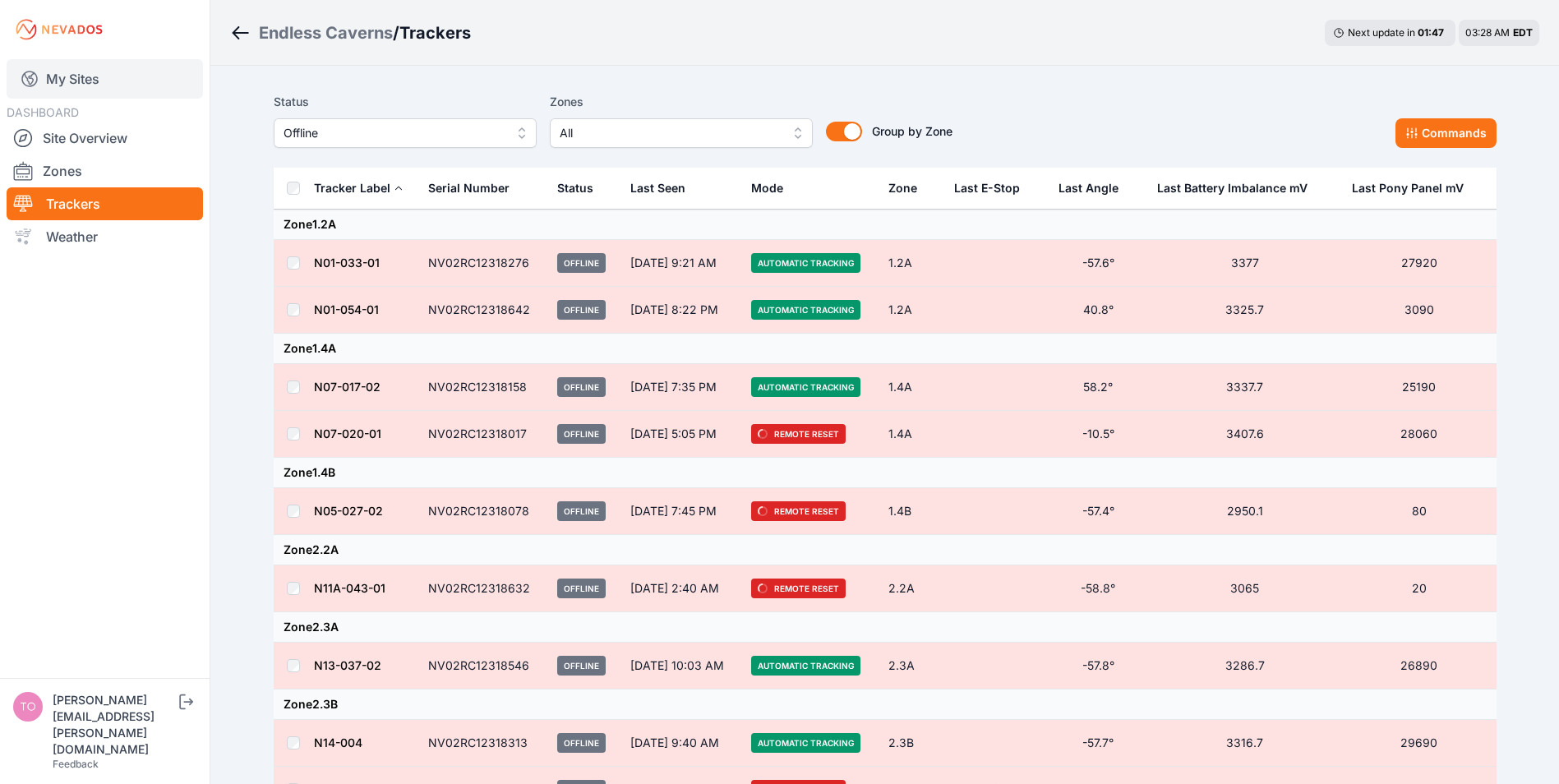
click at [72, 74] on link "My Sites" at bounding box center [105, 78] width 197 height 39
